Goal: Check status: Check status

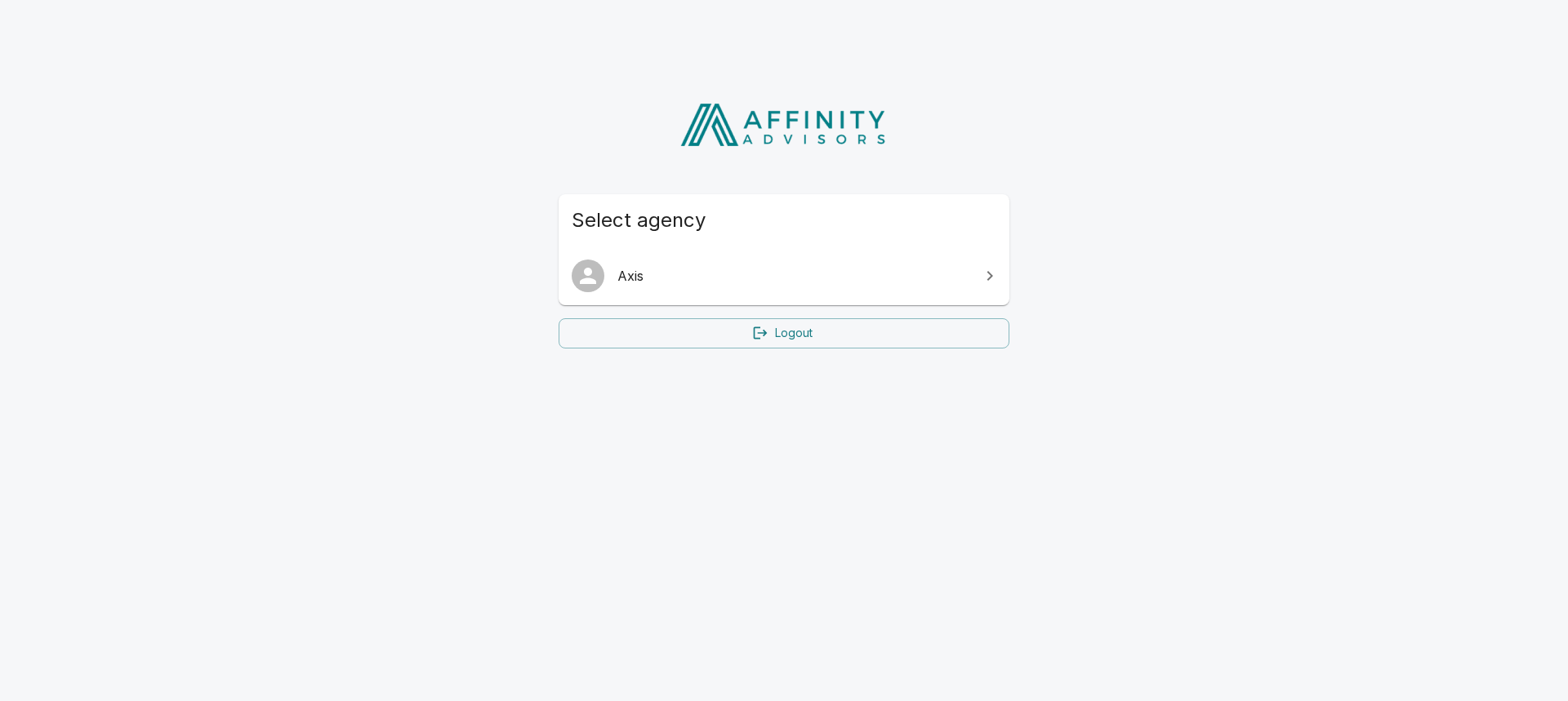
click at [788, 268] on span "Axis" at bounding box center [794, 276] width 352 height 20
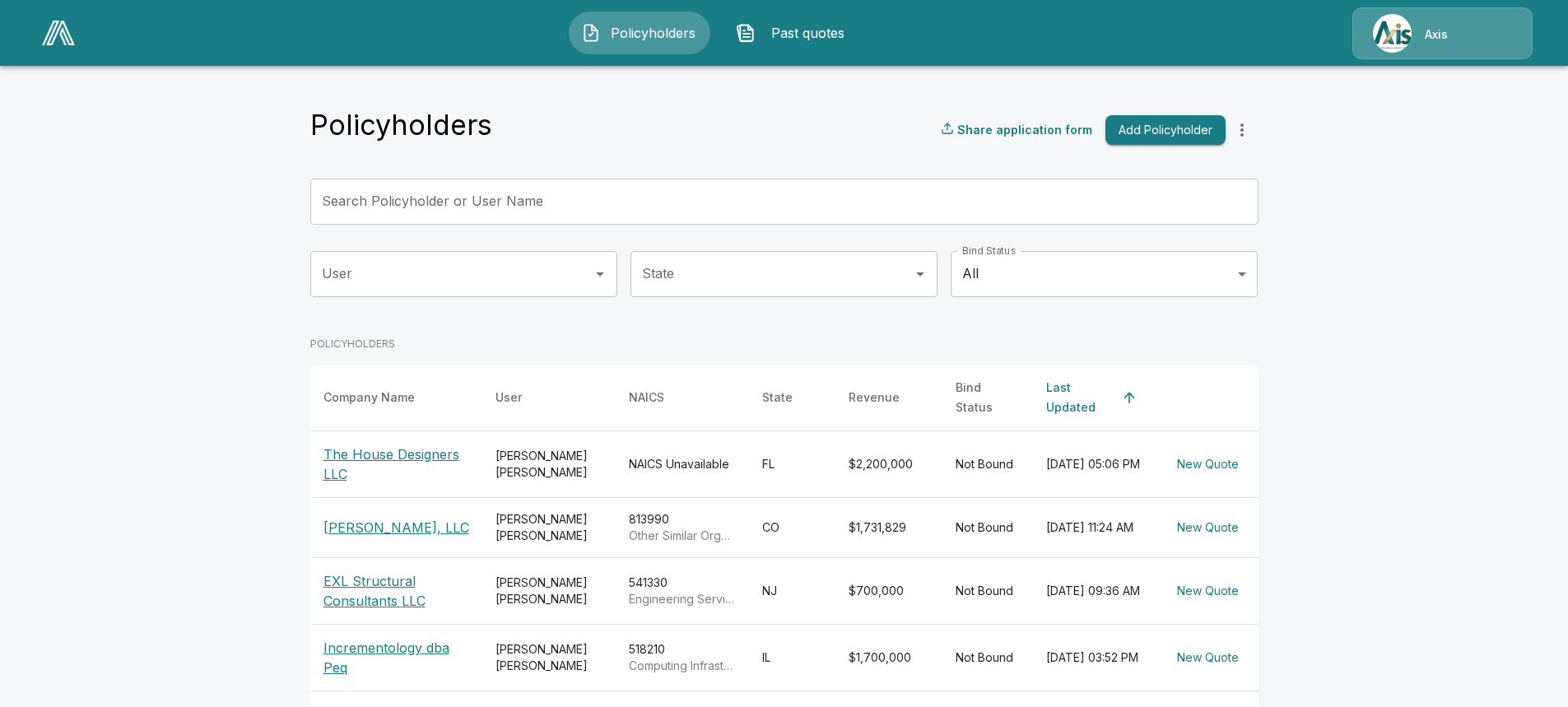
click at [384, 465] on p "The House Designers LLC" at bounding box center [396, 465] width 146 height 40
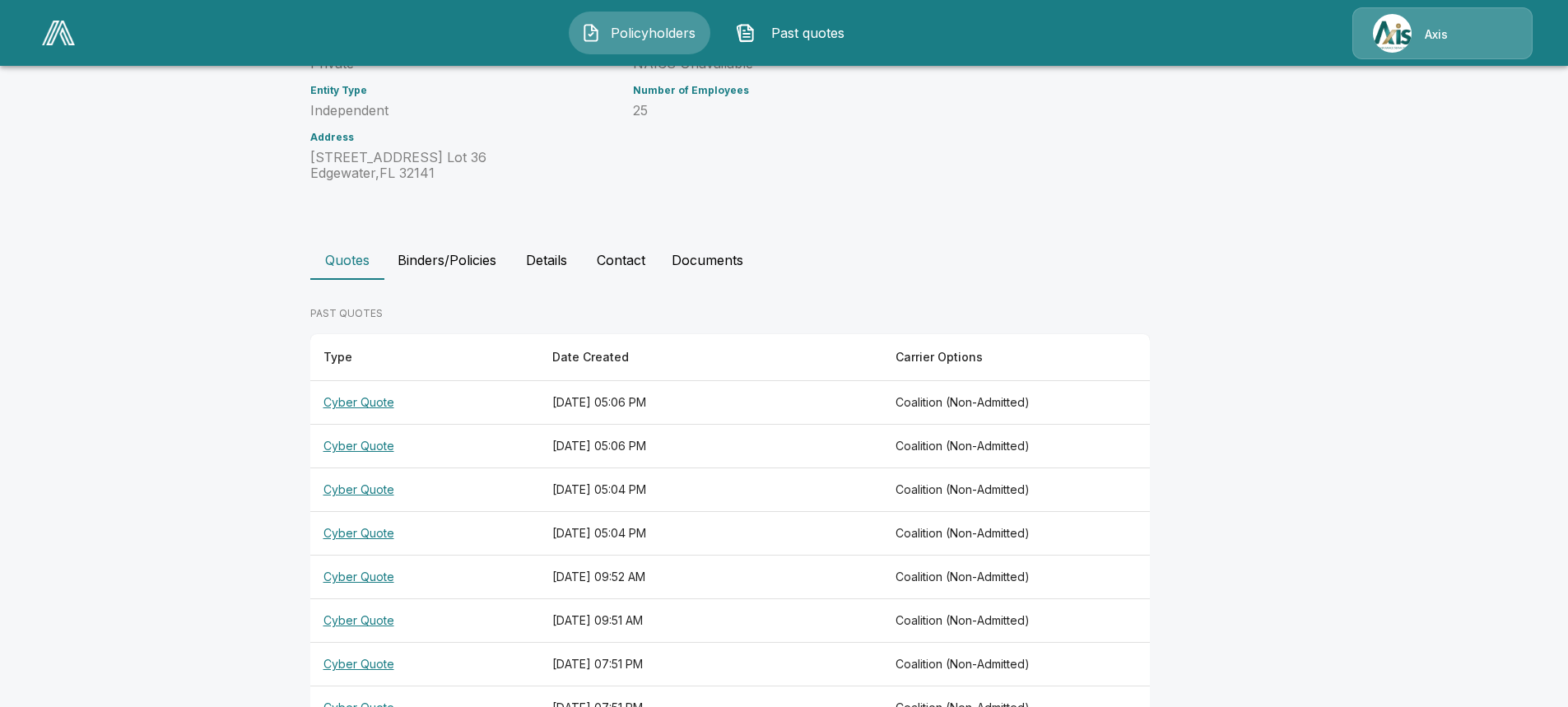
scroll to position [247, 0]
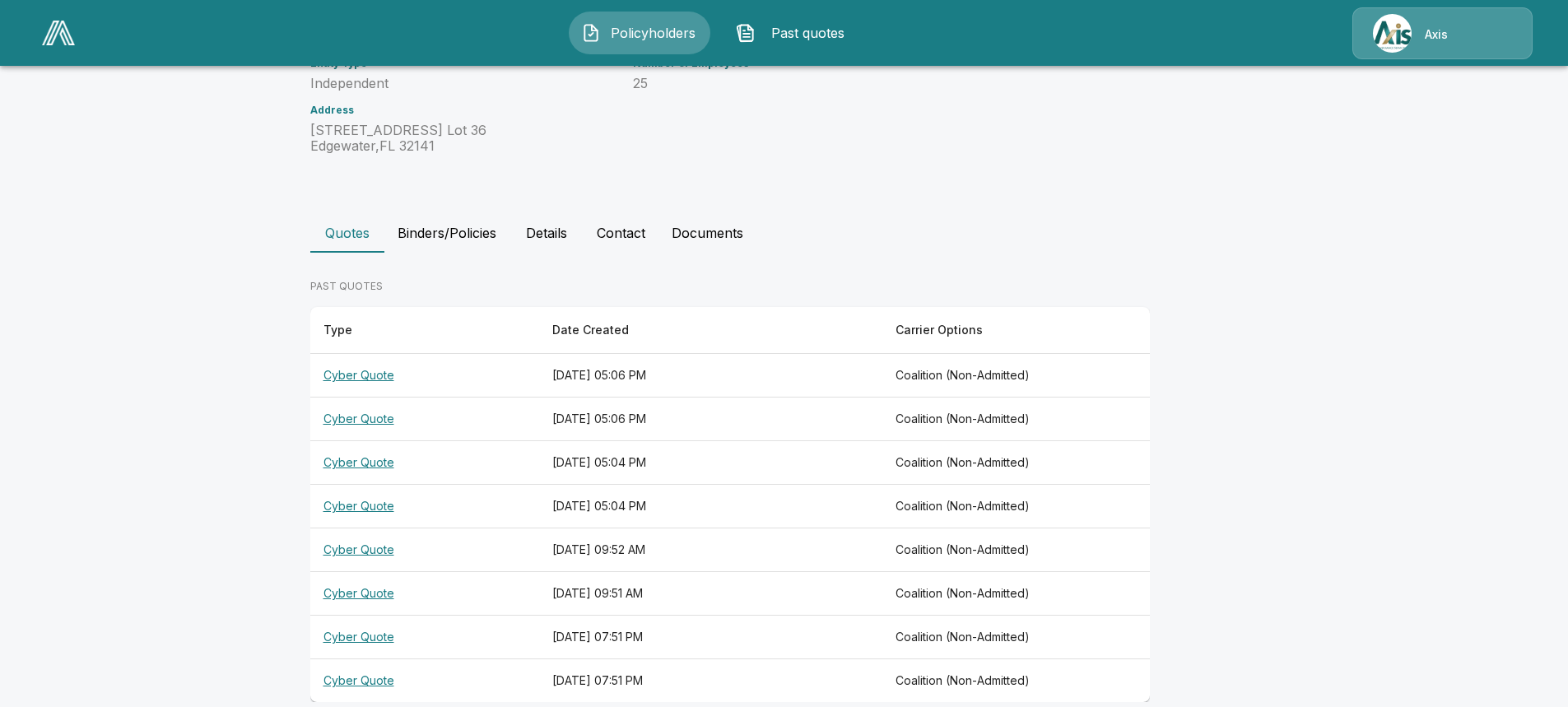
click at [418, 388] on th "Cyber Quote" at bounding box center [424, 376] width 229 height 44
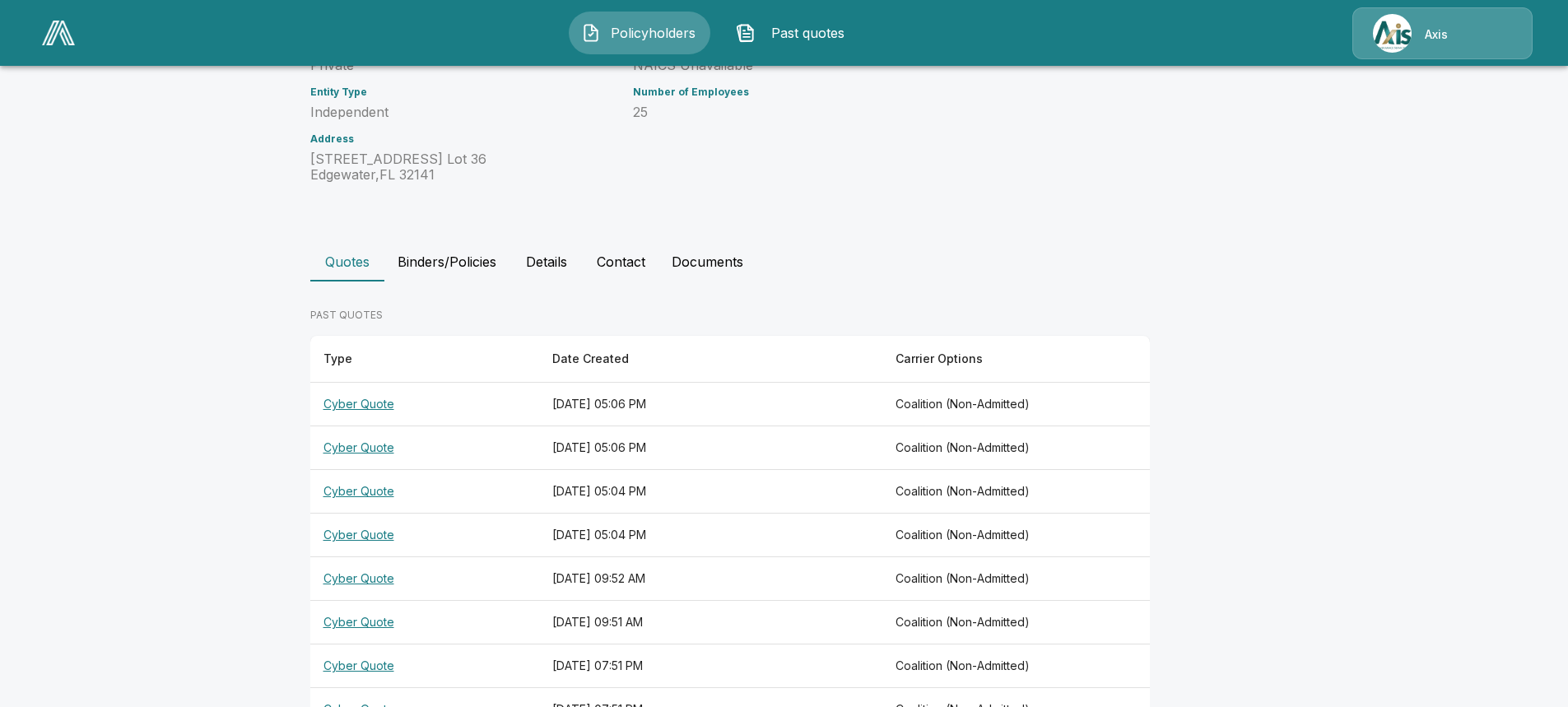
scroll to position [247, 0]
